Goal: Task Accomplishment & Management: Manage account settings

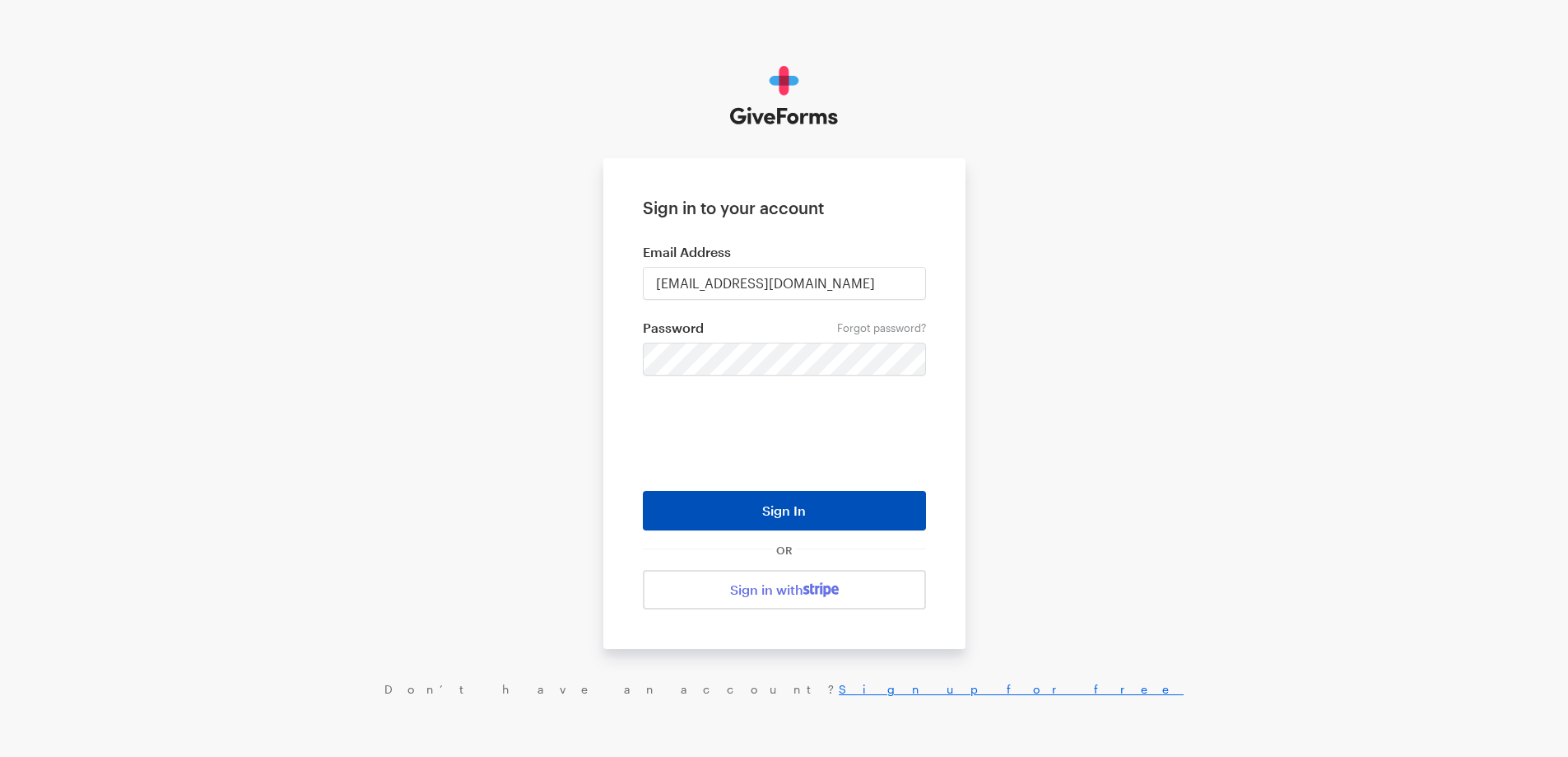
click at [792, 512] on button "Sign In" at bounding box center [784, 511] width 283 height 40
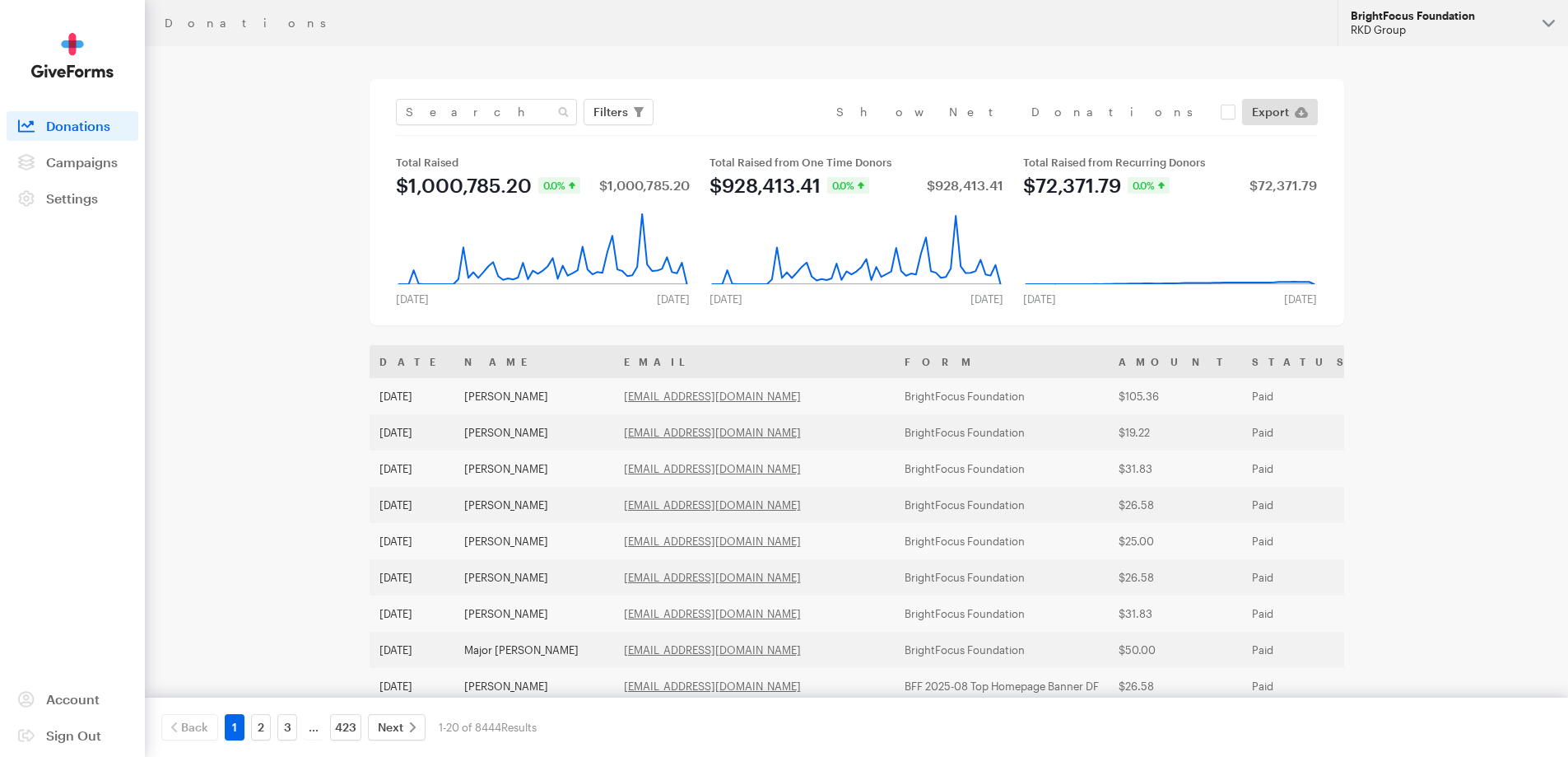
click at [1392, 27] on div "RKD Group" at bounding box center [1440, 30] width 178 height 14
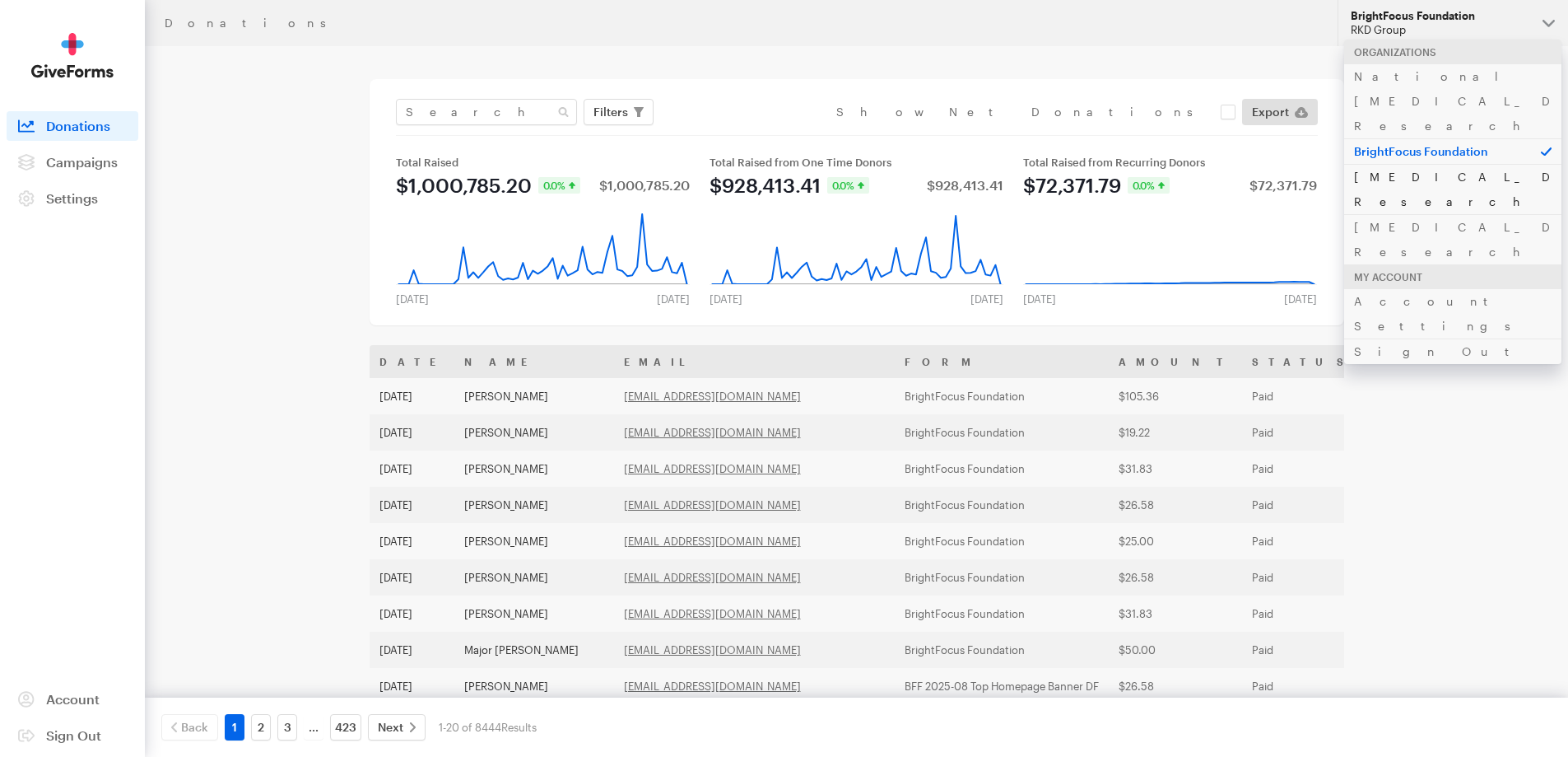
click at [1389, 164] on link "[MEDICAL_DATA] Research" at bounding box center [1452, 189] width 217 height 50
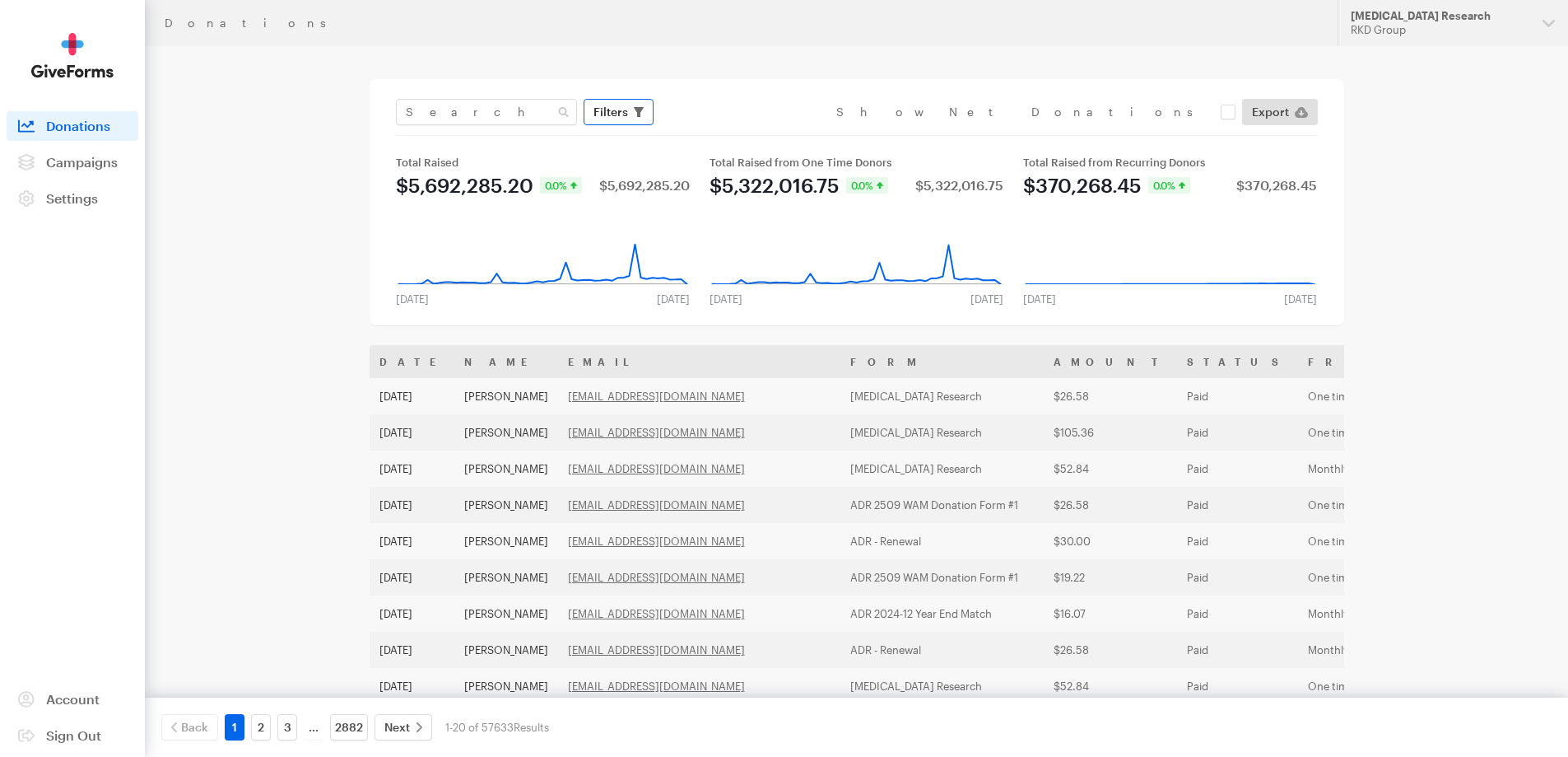
click at [628, 116] on button "Filters" at bounding box center [618, 112] width 70 height 26
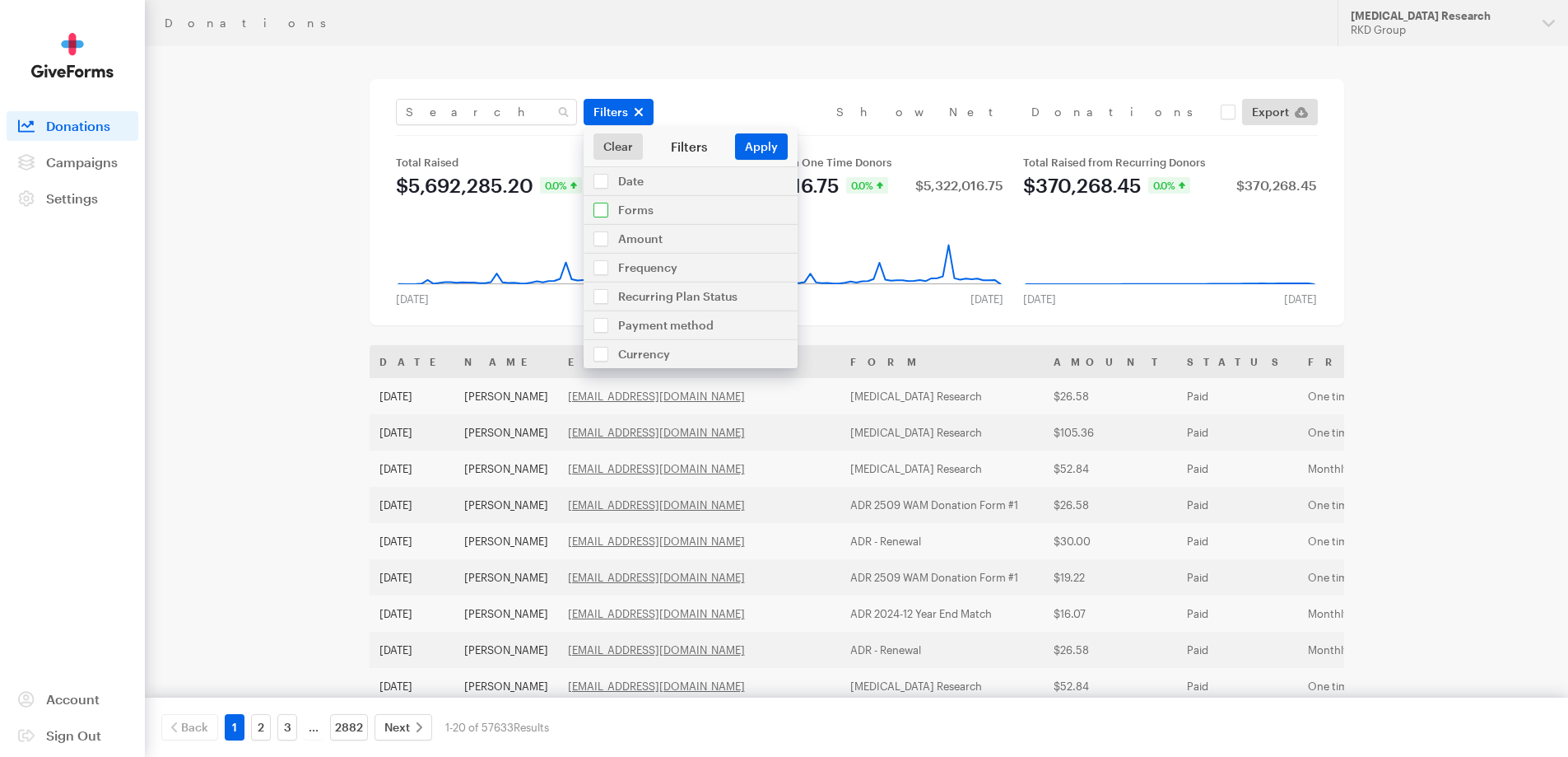
click at [640, 213] on input "checkbox" at bounding box center [690, 210] width 214 height 28
checkbox input "true"
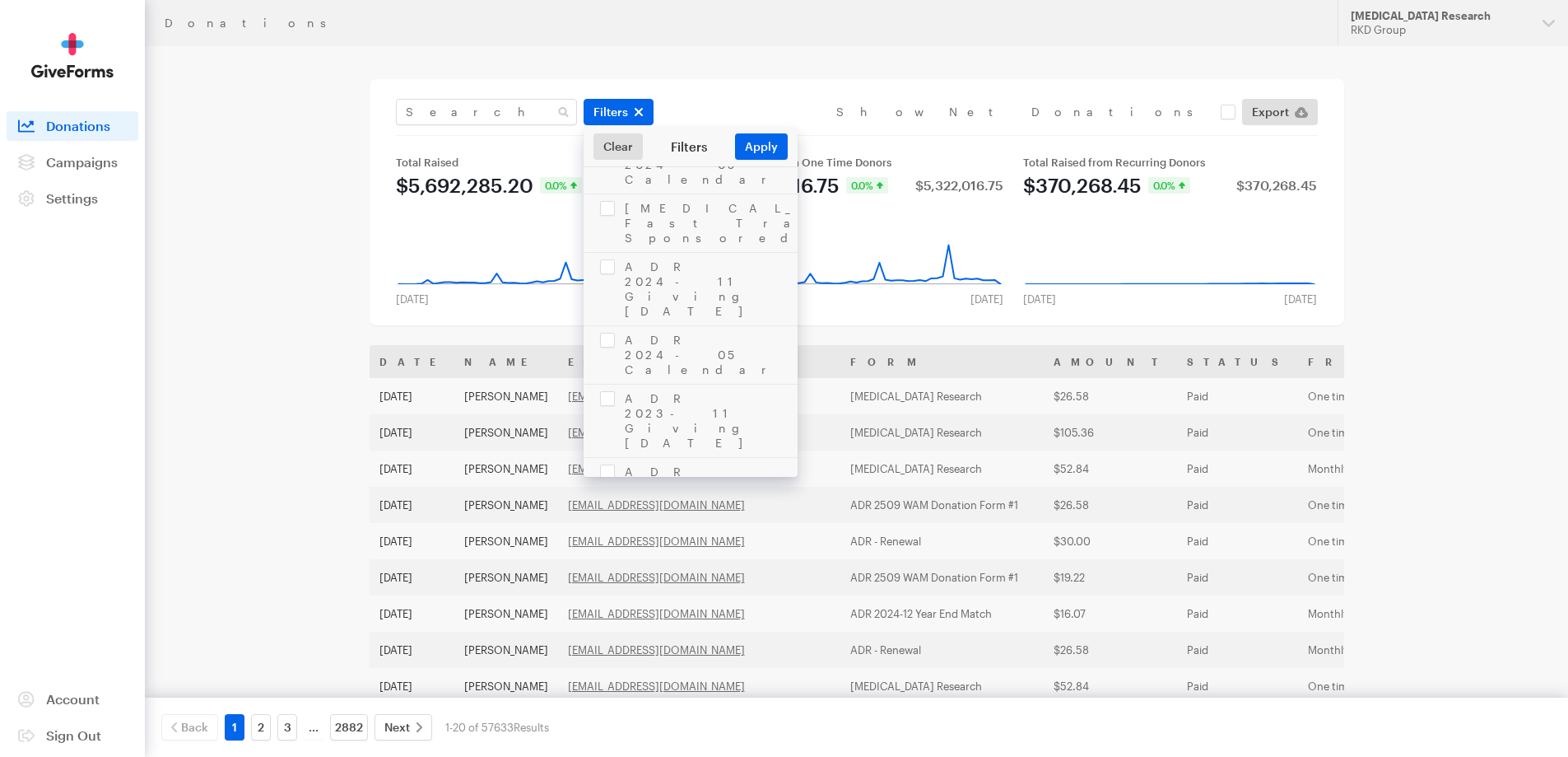
scroll to position [3541, 0]
checkbox input "true"
click at [749, 146] on button "Apply" at bounding box center [762, 147] width 53 height 26
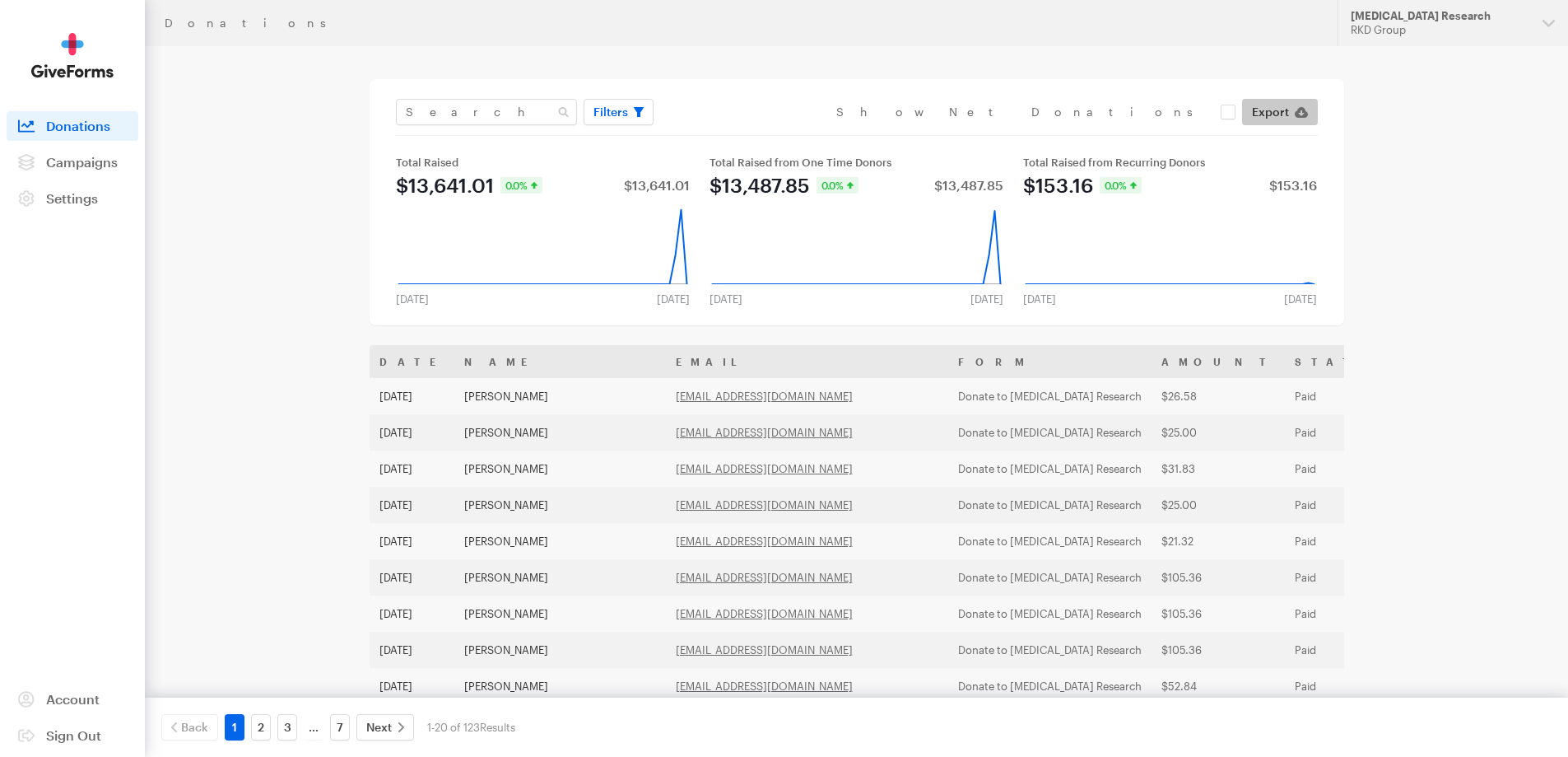
click at [1285, 109] on span "Export" at bounding box center [1270, 112] width 37 height 19
